Goal: Communication & Community: Answer question/provide support

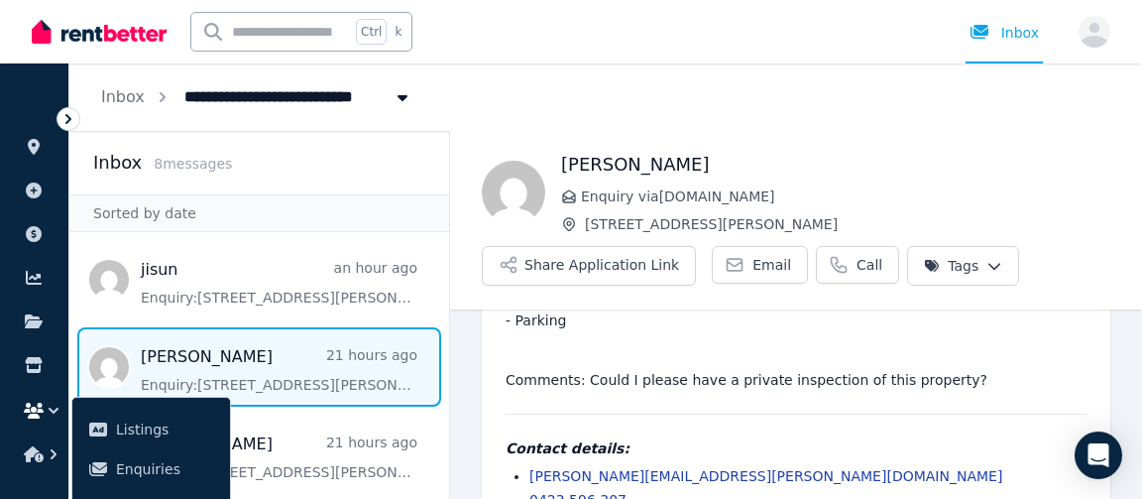
scroll to position [150, 0]
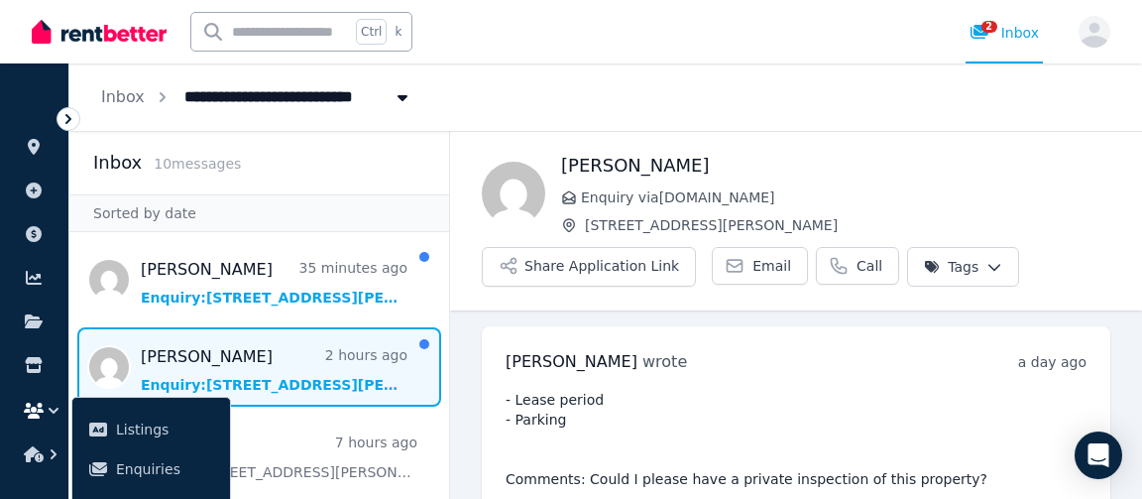
click at [293, 373] on span "Message list" at bounding box center [259, 366] width 380 height 79
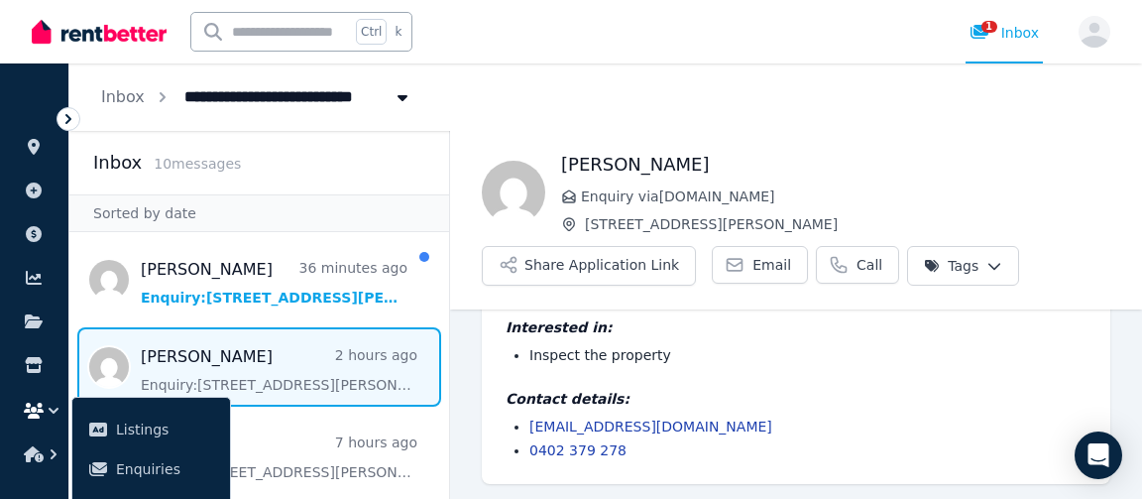
scroll to position [106, 0]
click at [753, 272] on span "Email" at bounding box center [772, 265] width 39 height 20
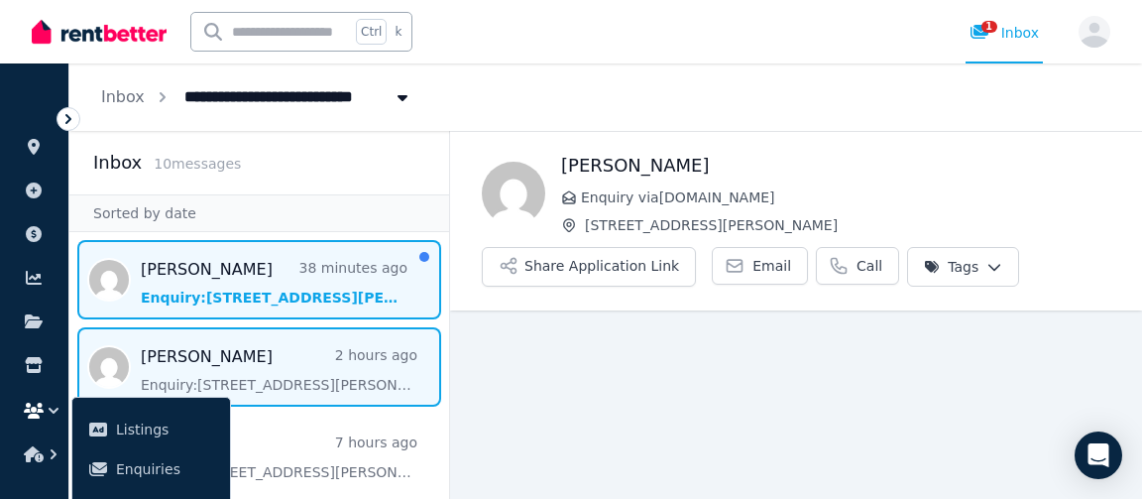
click at [287, 287] on span "Message list" at bounding box center [259, 279] width 380 height 79
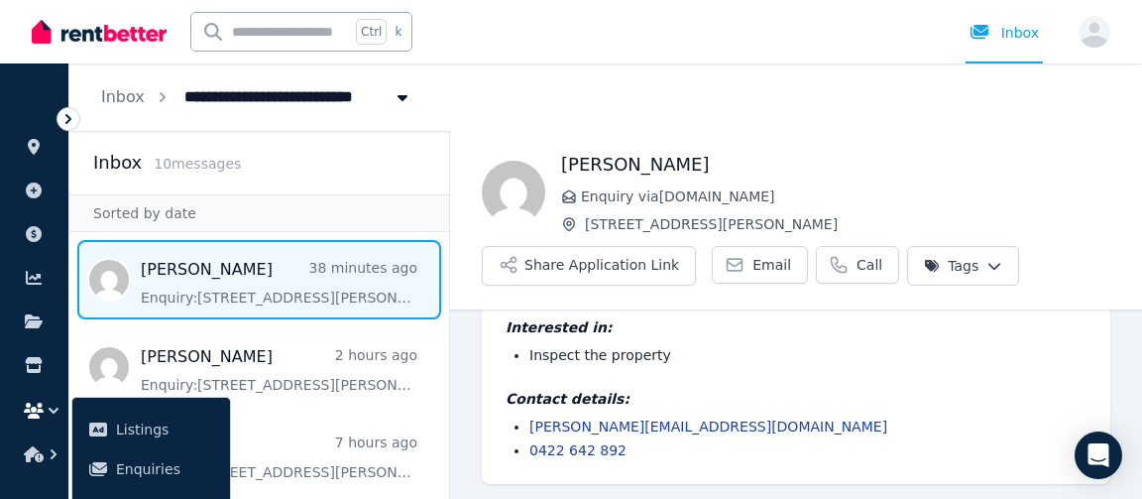
scroll to position [106, 0]
click at [731, 263] on link "Email" at bounding box center [760, 265] width 96 height 38
